Goal: Navigation & Orientation: Find specific page/section

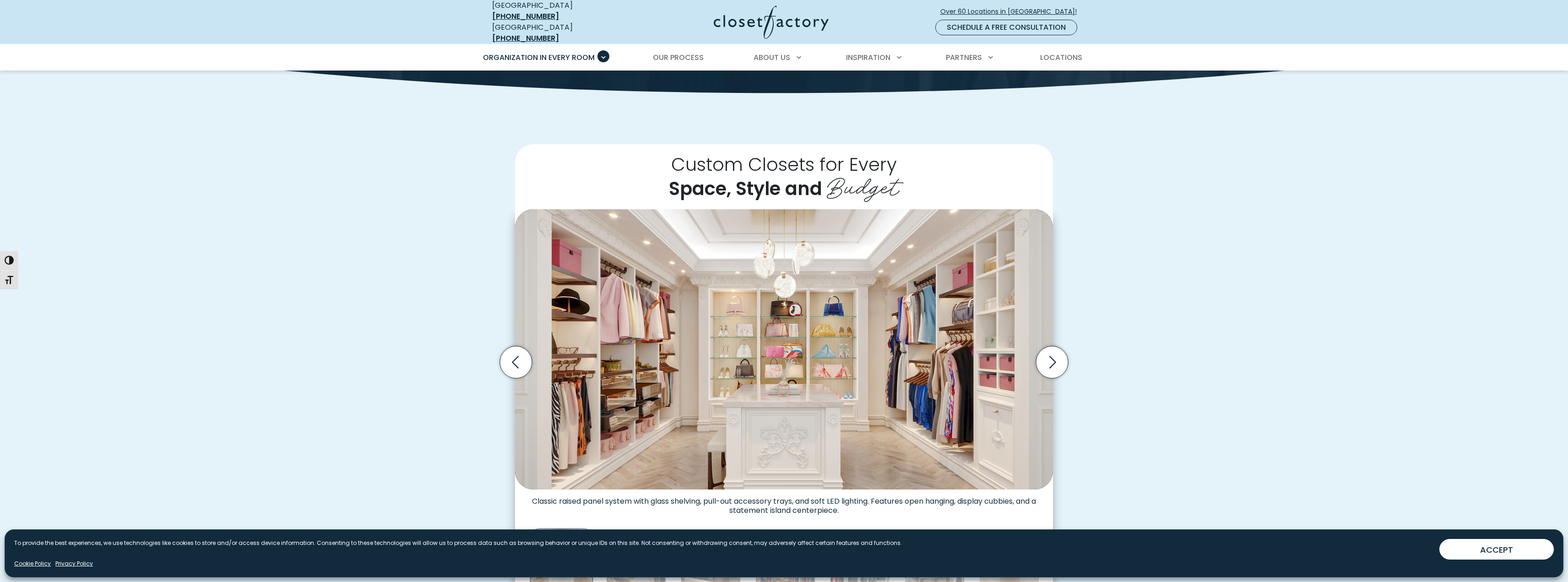
scroll to position [275, 0]
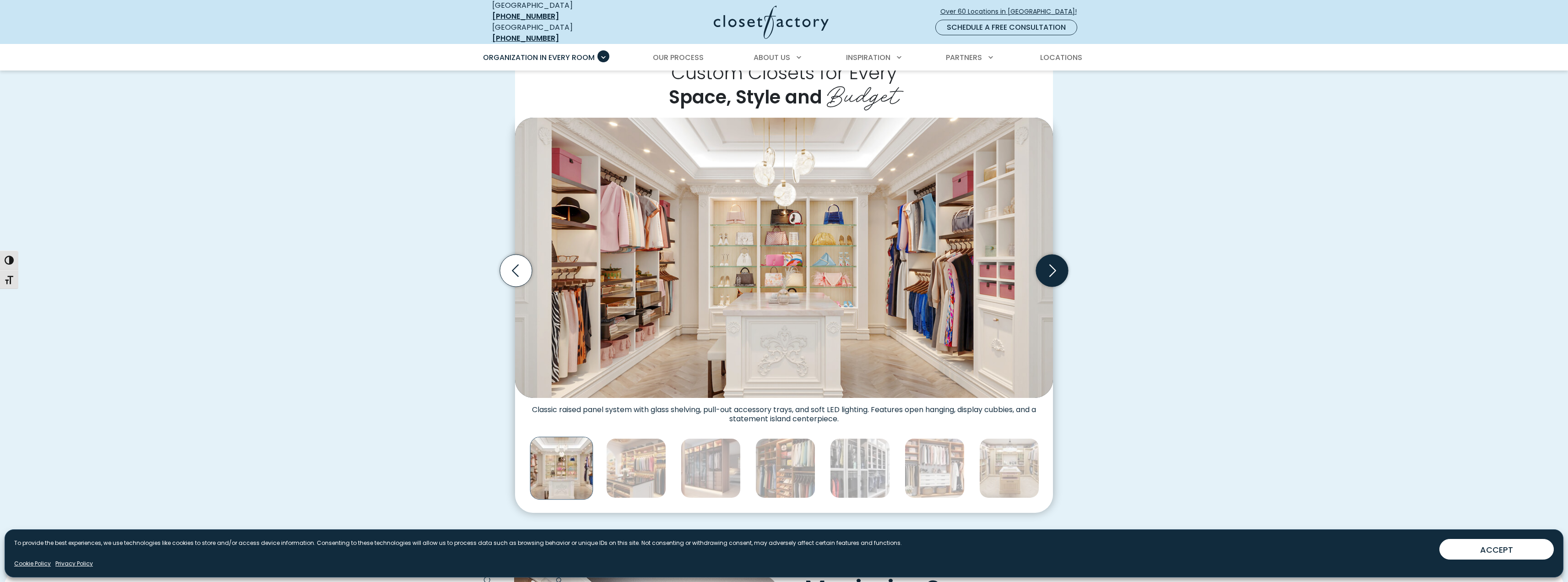
click at [1054, 268] on icon "Next slide" at bounding box center [1052, 270] width 32 height 32
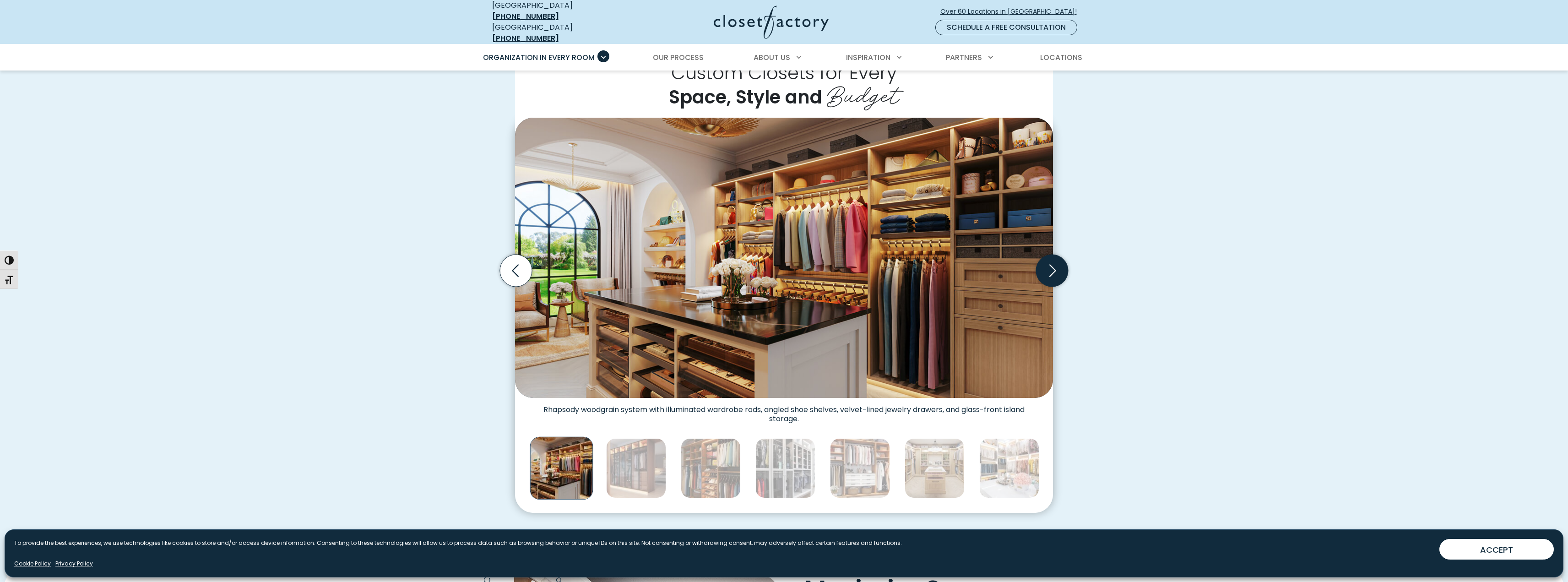
click at [1054, 268] on icon "Next slide" at bounding box center [1052, 270] width 32 height 32
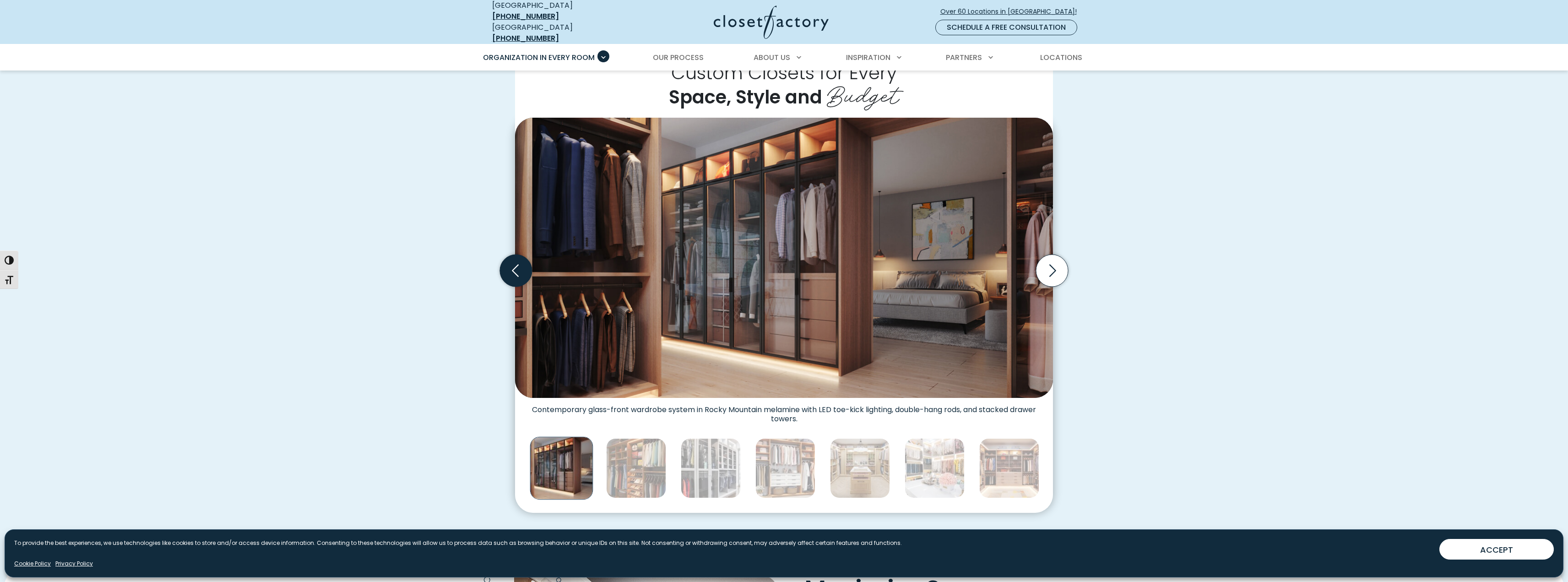
click at [534, 267] on icon "Previous slide" at bounding box center [516, 270] width 40 height 40
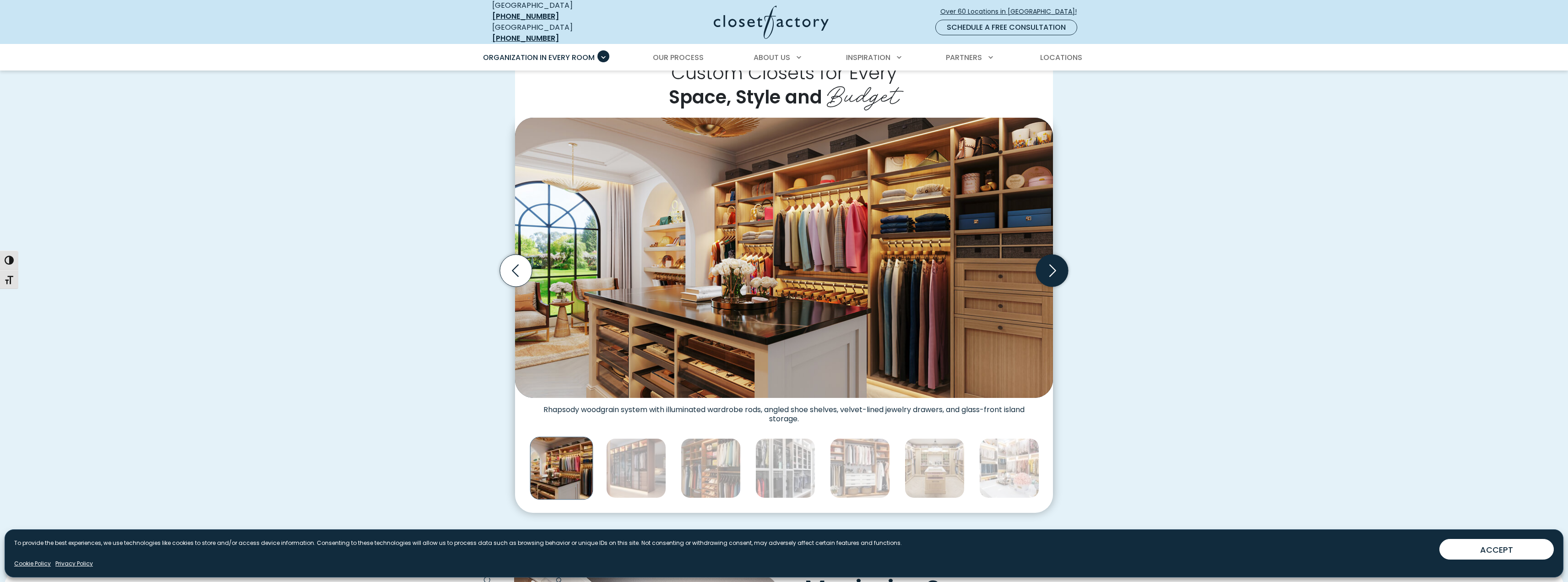
click at [1052, 261] on icon "Next slide" at bounding box center [1052, 270] width 32 height 32
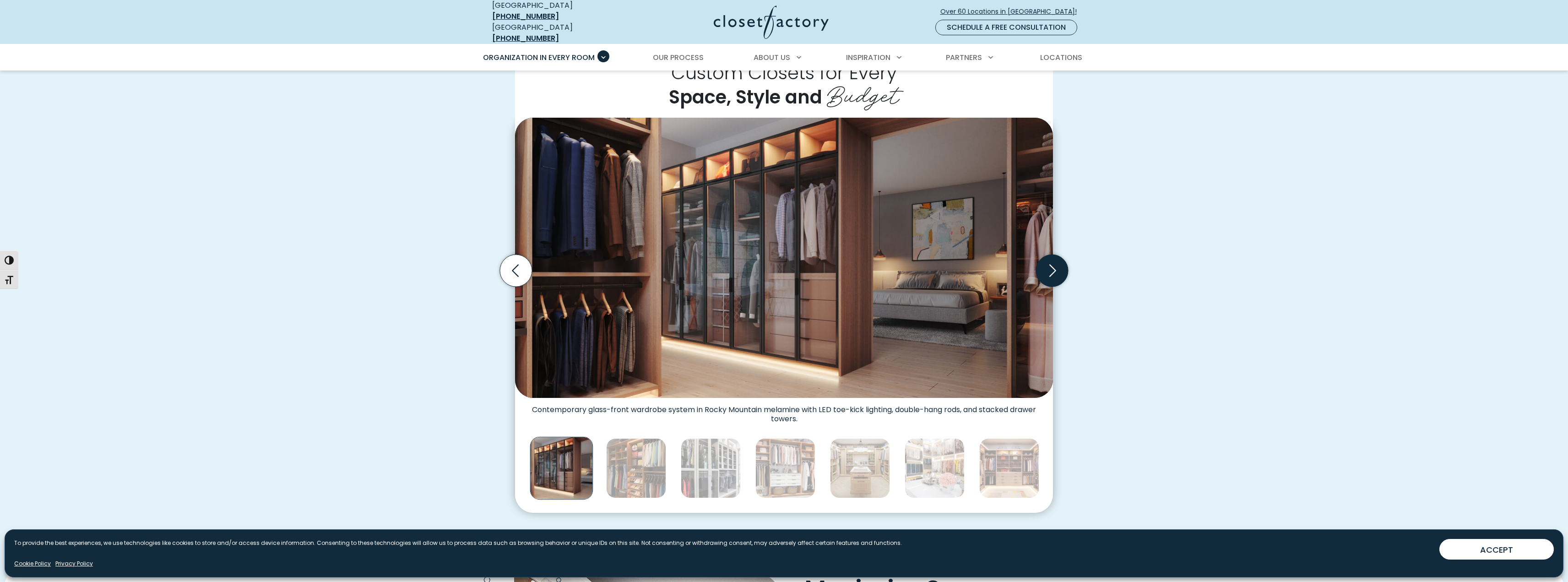
click at [1052, 261] on icon "Next slide" at bounding box center [1052, 270] width 32 height 32
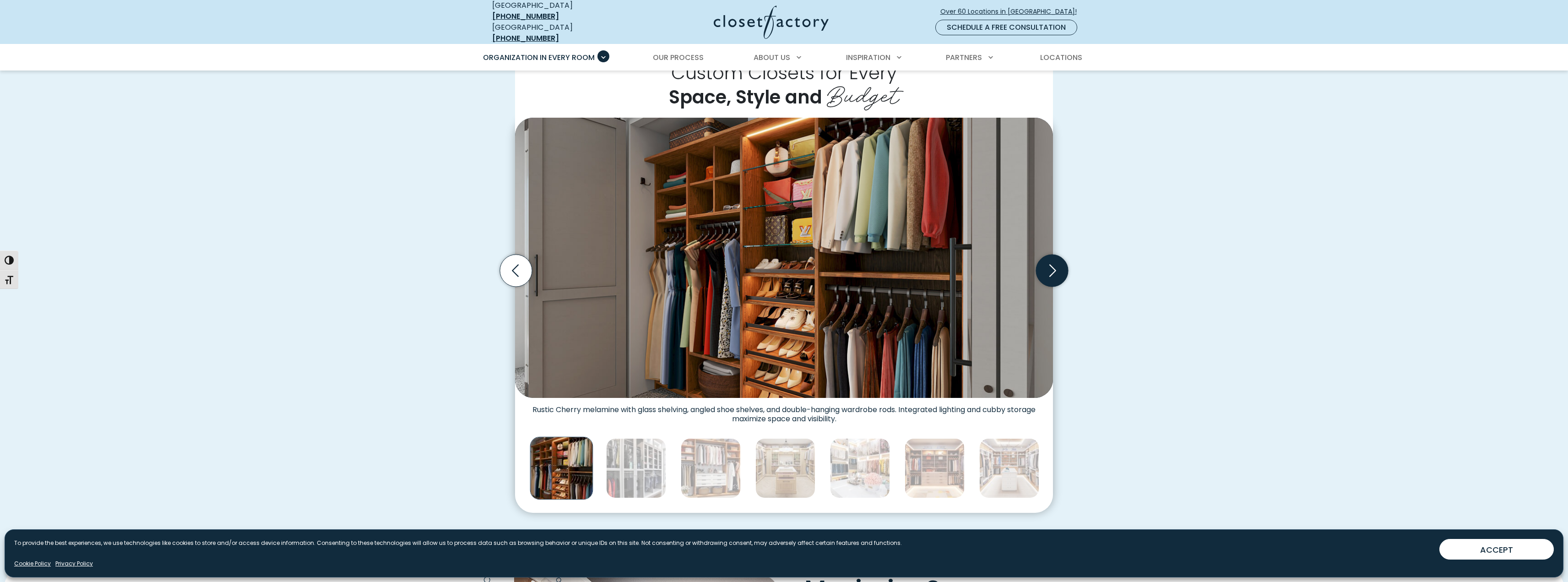
click at [1052, 261] on icon "Next slide" at bounding box center [1052, 270] width 32 height 32
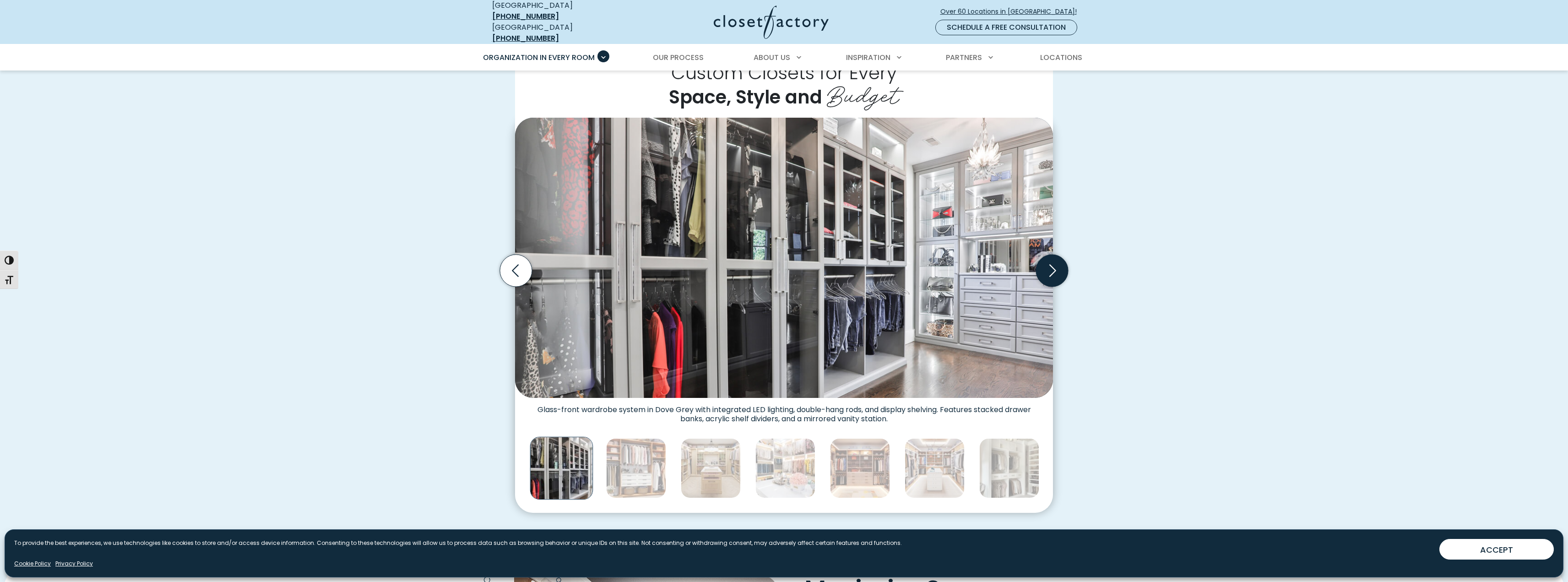
click at [1052, 261] on icon "Next slide" at bounding box center [1052, 270] width 32 height 32
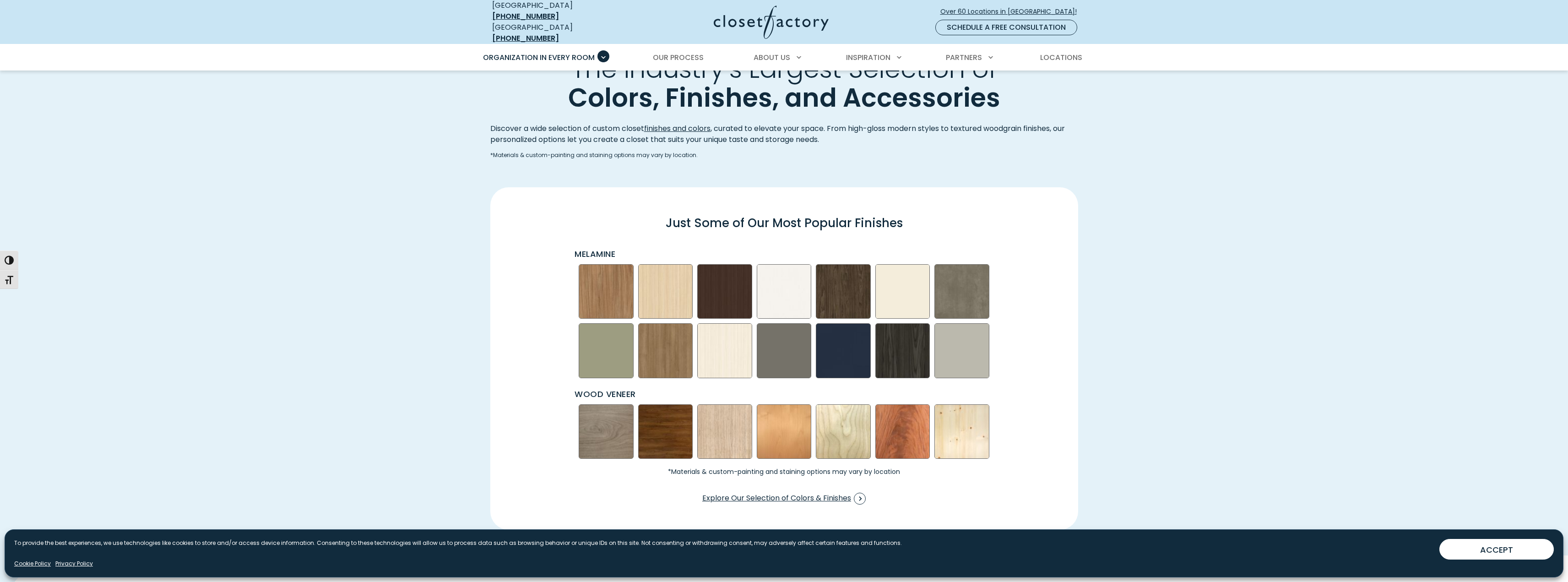
scroll to position [1282, 0]
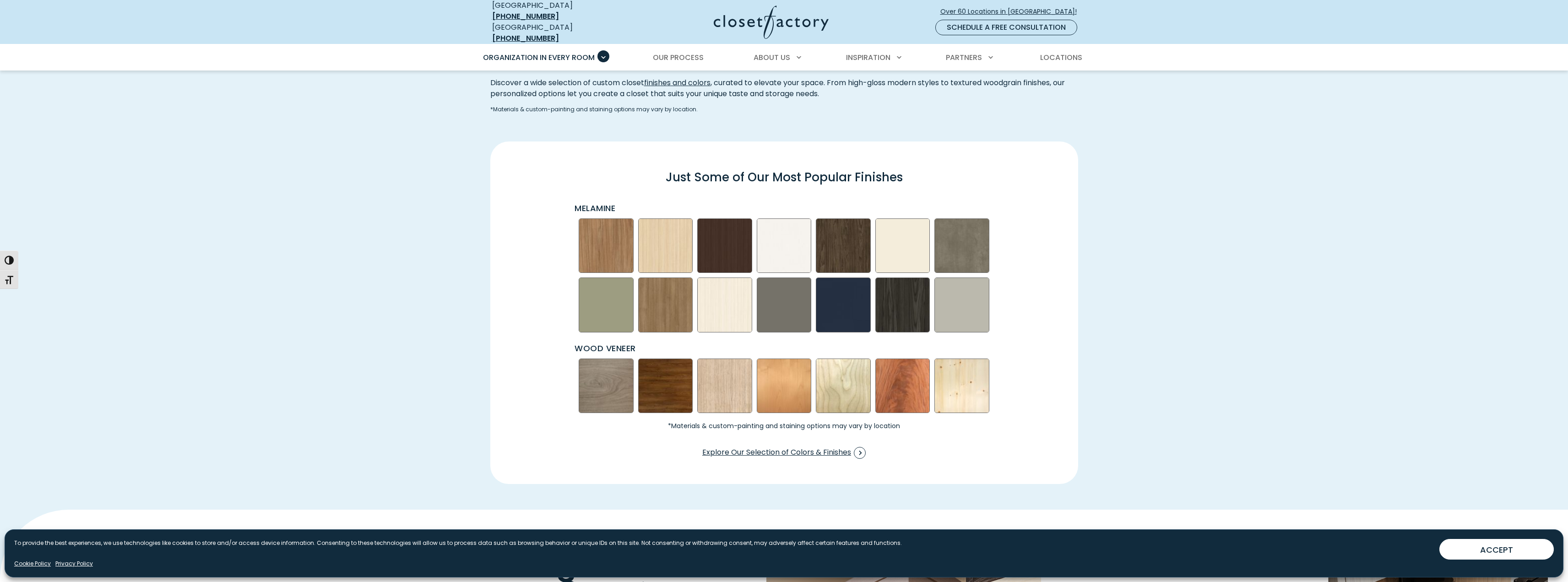
click at [766, 169] on h3 "Just Some of Our Most Popular Finishes" at bounding box center [785, 177] width 573 height 27
click at [866, 177] on h3 "Just Some of Our Most Popular Finishes" at bounding box center [785, 177] width 573 height 27
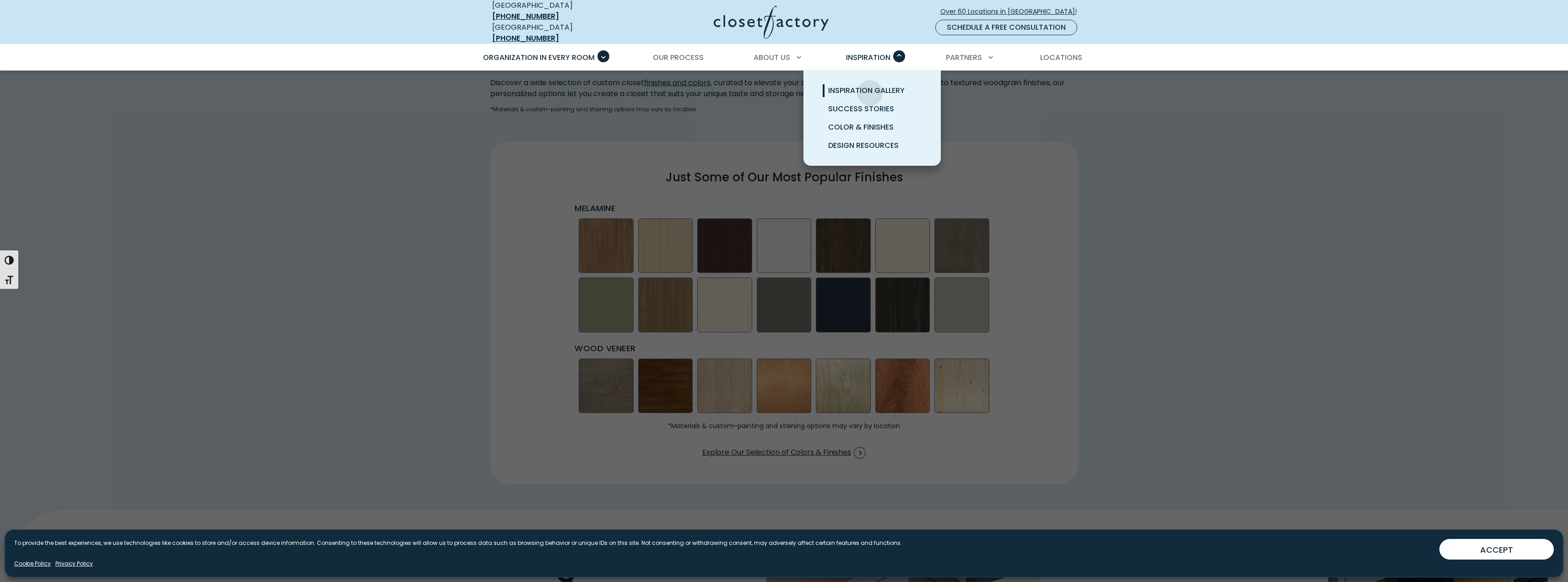
click at [870, 86] on span "Inspiration Gallery" at bounding box center [867, 90] width 77 height 10
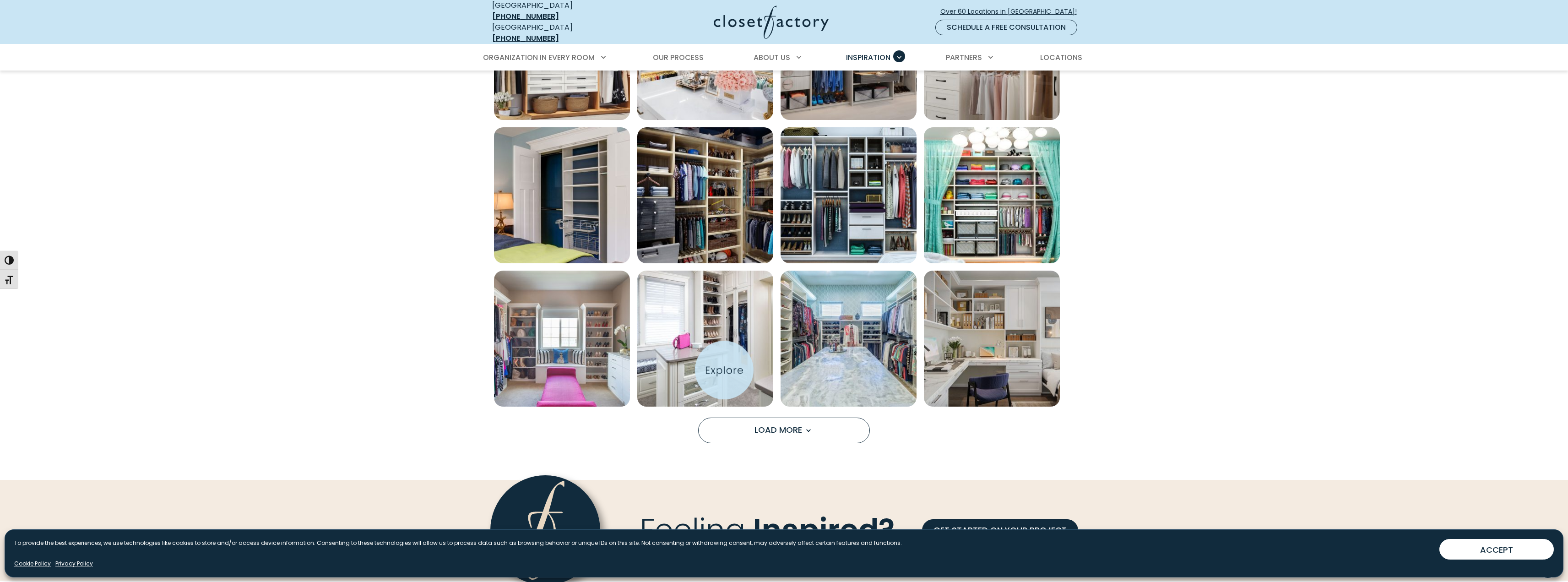
scroll to position [550, 0]
